Goal: Transaction & Acquisition: Purchase product/service

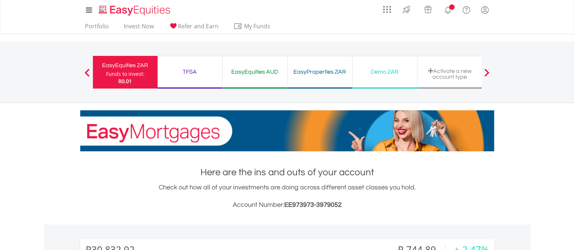
scroll to position [70, 138]
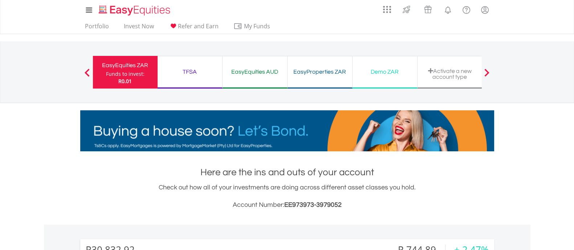
click at [214, 74] on div "TFSA" at bounding box center [190, 72] width 56 height 10
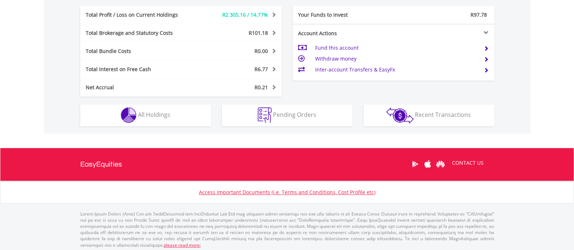
scroll to position [392, 0]
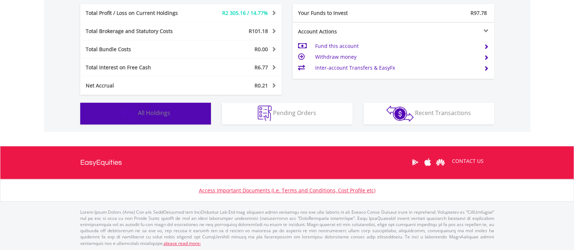
click at [142, 107] on button "Holdings All Holdings" at bounding box center [145, 114] width 131 height 22
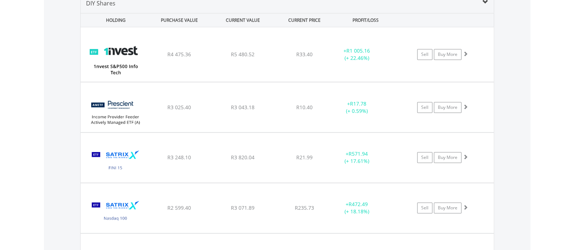
scroll to position [546, 0]
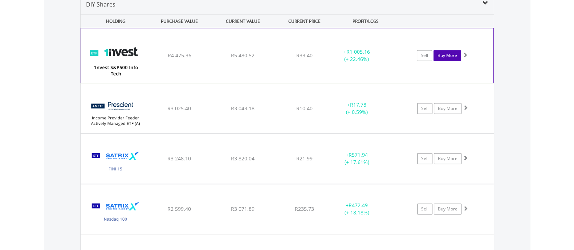
click at [446, 52] on link "Buy More" at bounding box center [447, 55] width 28 height 11
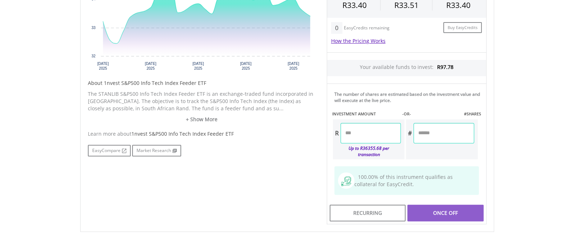
scroll to position [293, 0]
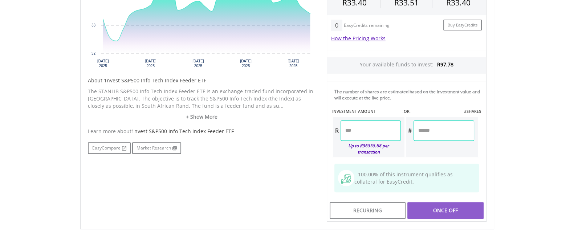
click at [352, 133] on input "number" at bounding box center [370, 130] width 60 height 20
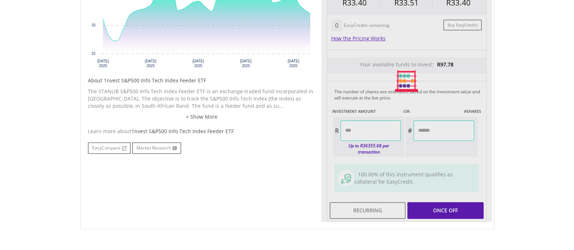
type input "*****"
type input "******"
click at [527, 112] on body "My Investments Invest Now New Listings Sell My Recurring Investments Pending Or…" at bounding box center [287, 34] width 574 height 655
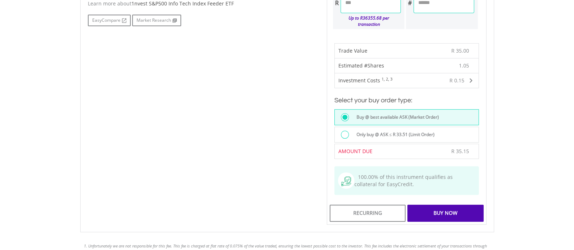
scroll to position [427, 0]
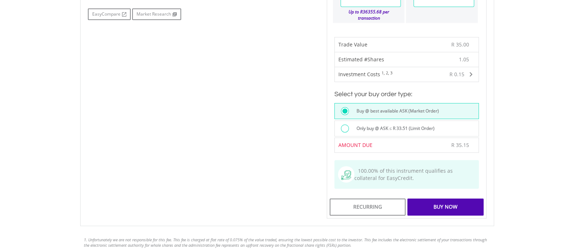
click at [431, 198] on div "Buy Now" at bounding box center [445, 206] width 76 height 17
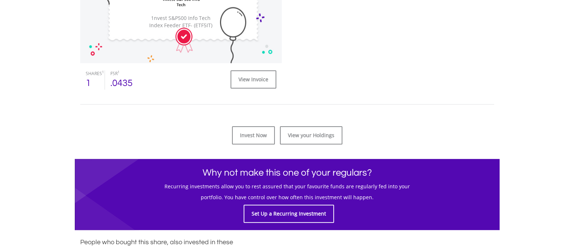
scroll to position [290, 0]
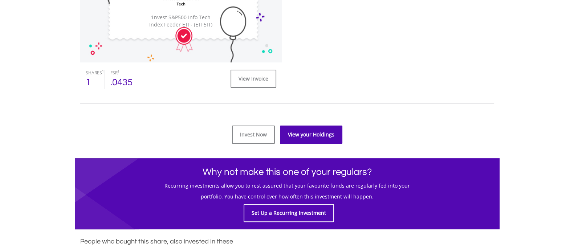
click at [292, 131] on link "View your Holdings" at bounding box center [311, 135] width 62 height 18
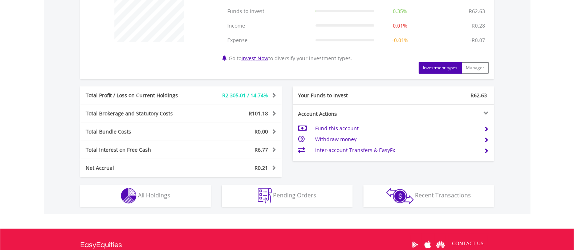
scroll to position [313, 0]
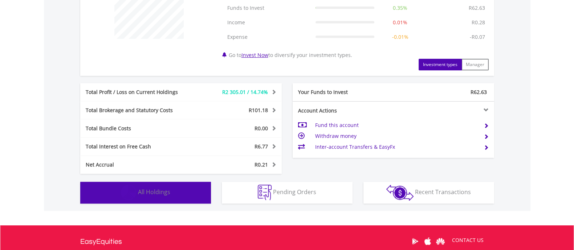
click at [175, 183] on button "Holdings All Holdings" at bounding box center [145, 193] width 131 height 22
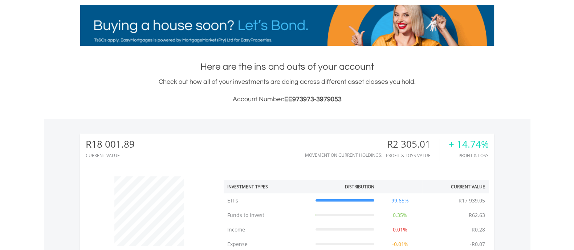
scroll to position [0, 0]
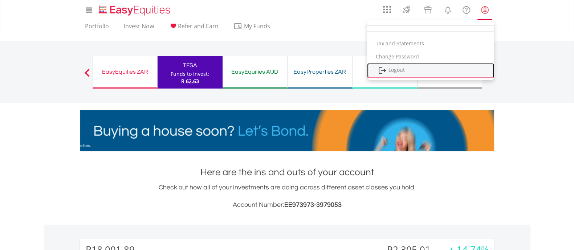
click at [399, 67] on link "Logout" at bounding box center [430, 70] width 127 height 15
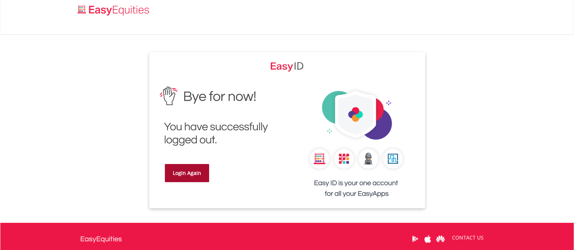
click at [198, 166] on link "Login Again" at bounding box center [187, 173] width 44 height 18
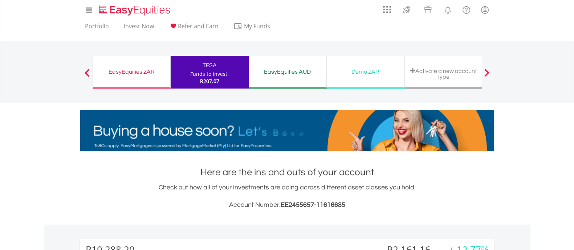
scroll to position [70, 138]
